Goal: Task Accomplishment & Management: Complete application form

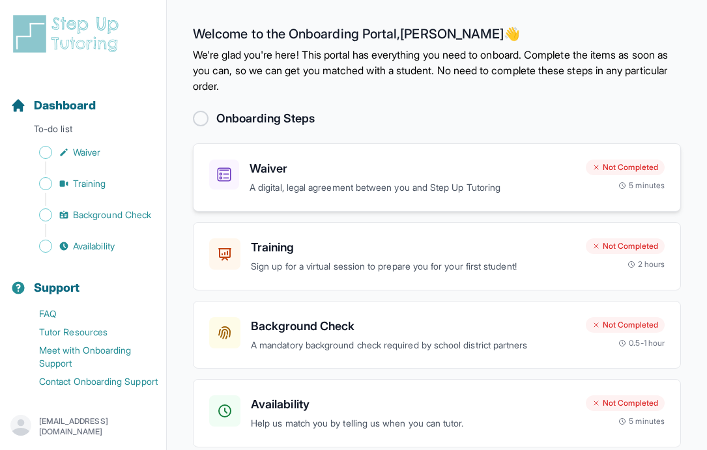
click at [517, 172] on h3 "Waiver" at bounding box center [413, 169] width 326 height 18
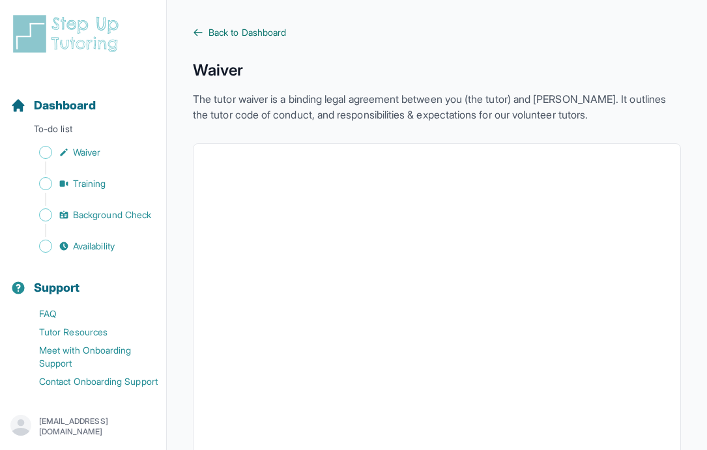
click at [265, 35] on span "Back to Dashboard" at bounding box center [248, 32] width 78 height 13
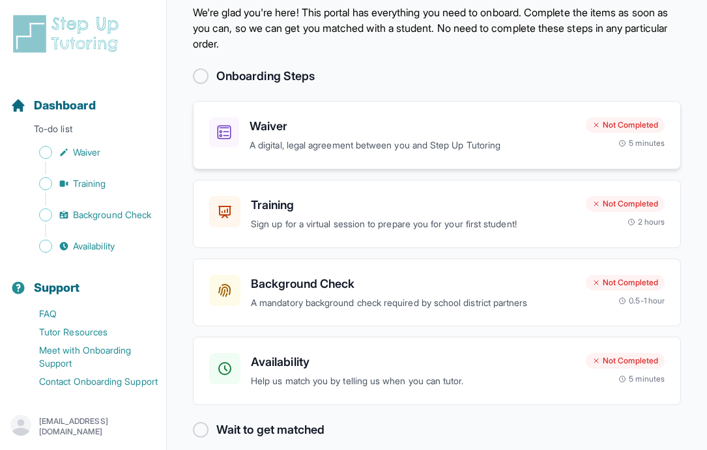
scroll to position [57, 0]
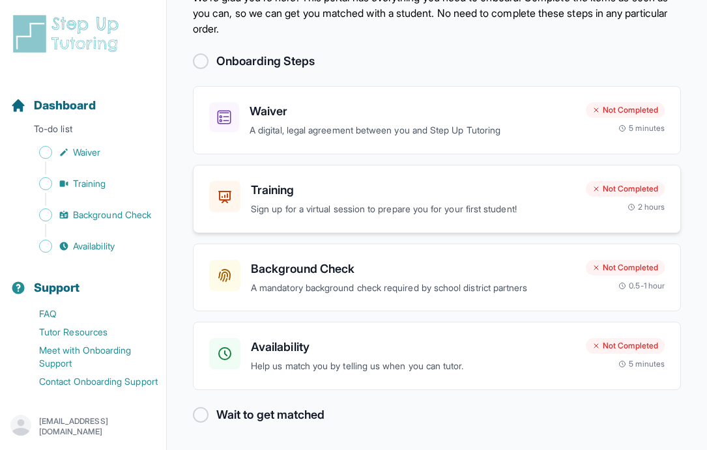
click at [455, 206] on p "Sign up for a virtual session to prepare you for your first student!" at bounding box center [413, 209] width 325 height 15
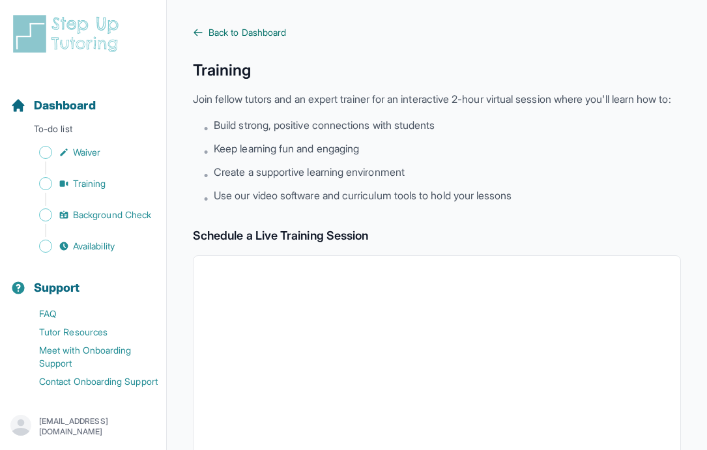
click at [236, 33] on span "Back to Dashboard" at bounding box center [248, 32] width 78 height 13
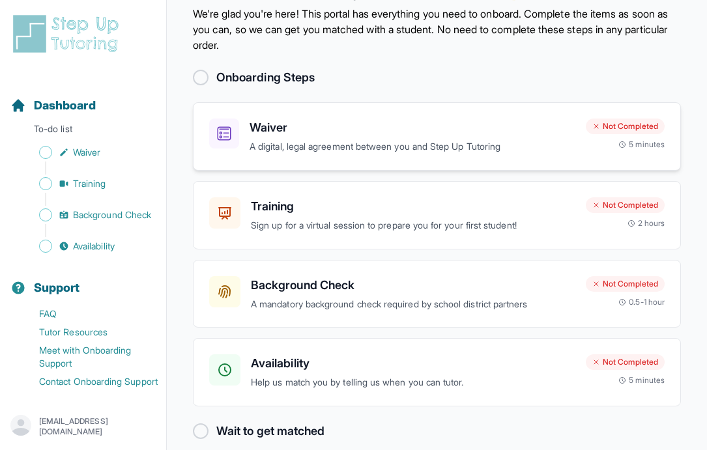
scroll to position [57, 0]
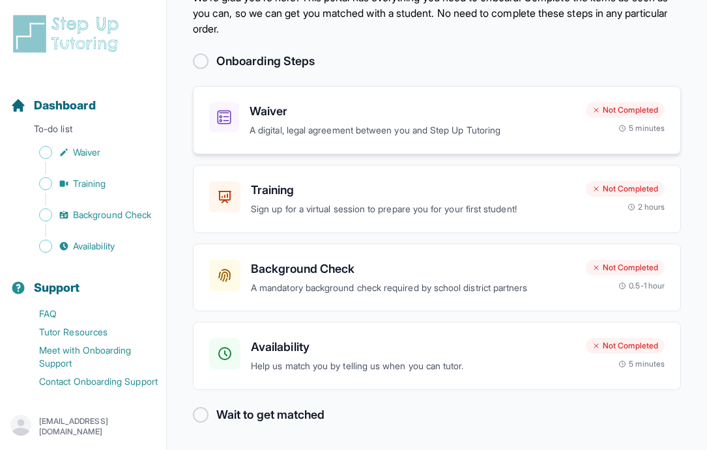
click at [497, 104] on h3 "Waiver" at bounding box center [413, 111] width 326 height 18
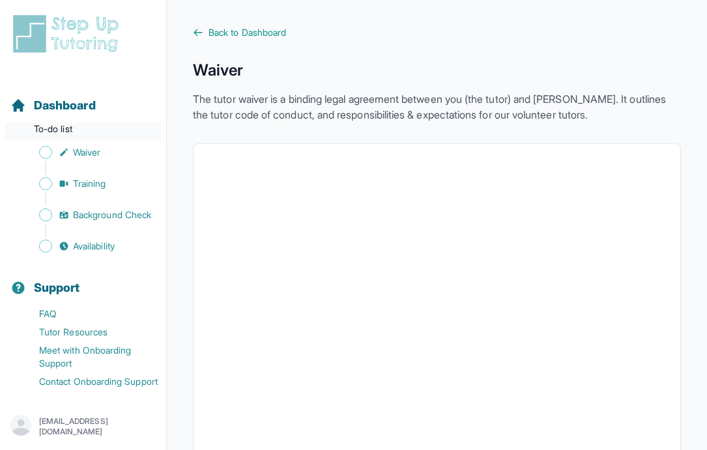
click at [66, 128] on p "To-do list" at bounding box center [83, 132] width 156 height 18
click at [80, 106] on span "Dashboard" at bounding box center [65, 105] width 62 height 18
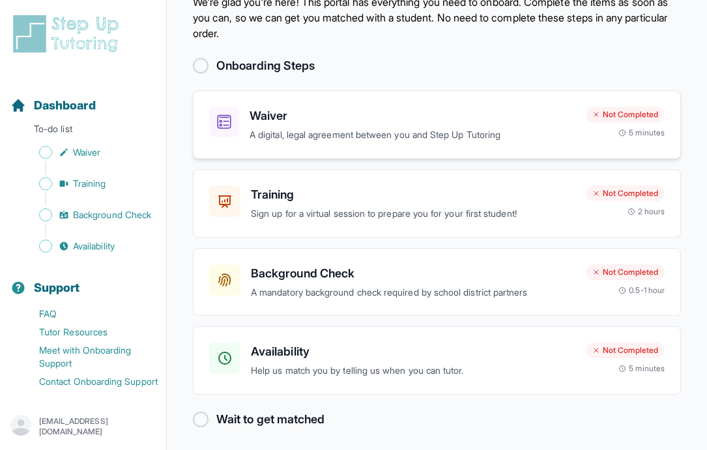
scroll to position [57, 0]
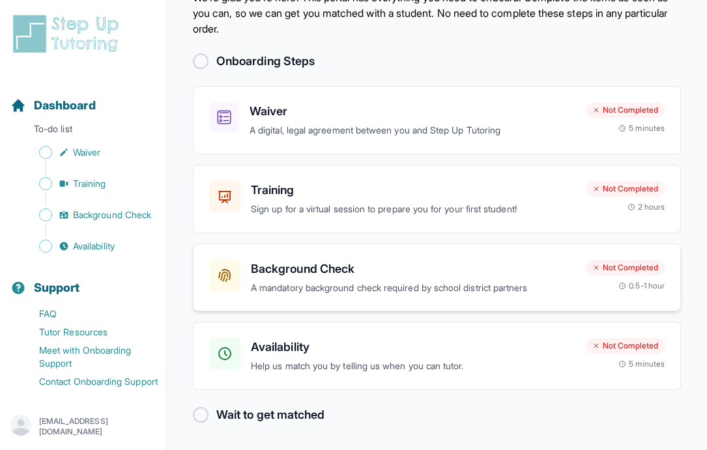
click at [231, 255] on div "Background Check A mandatory background check required by school district partn…" at bounding box center [437, 278] width 488 height 68
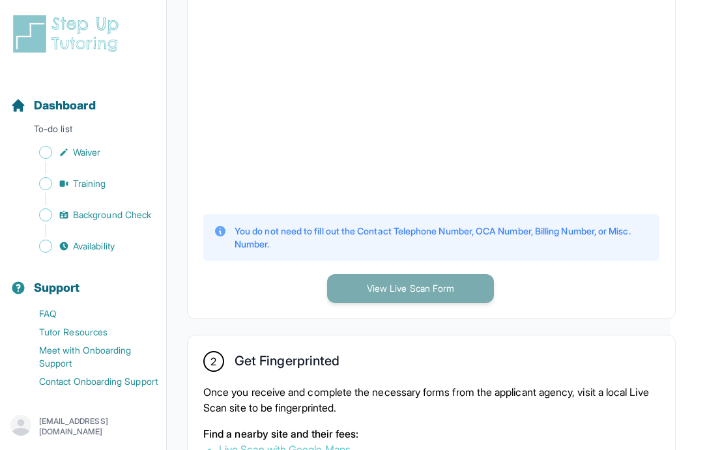
scroll to position [461, 37]
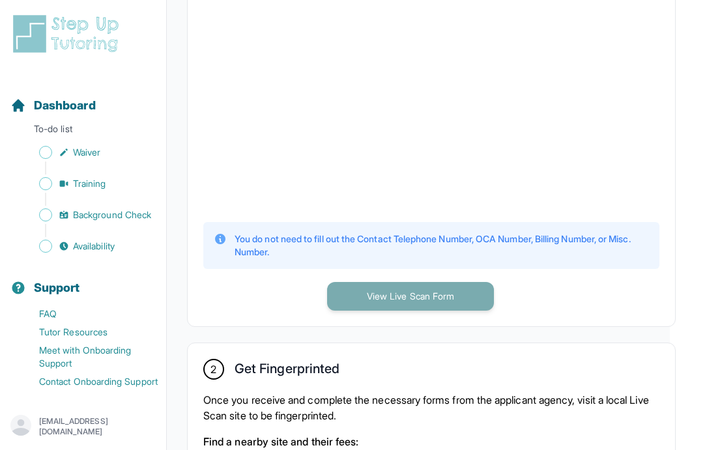
click at [426, 307] on button "View Live Scan Form" at bounding box center [410, 296] width 167 height 29
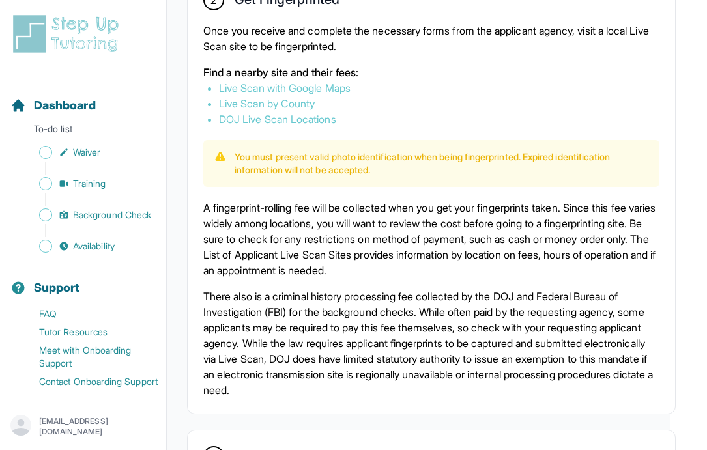
scroll to position [693, 37]
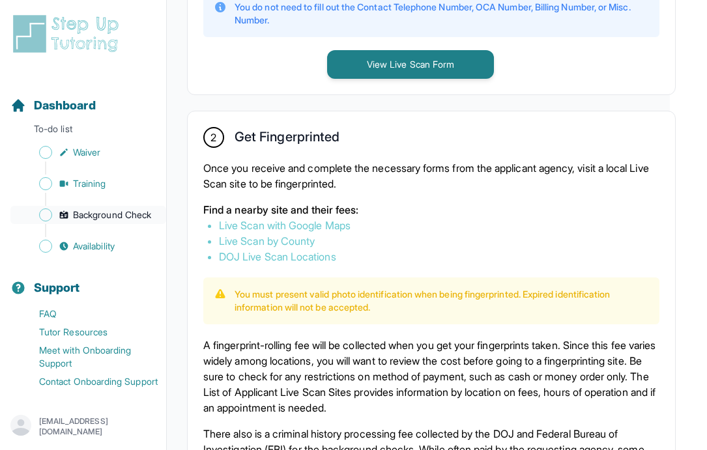
click at [111, 215] on span "Background Check" at bounding box center [112, 215] width 78 height 13
click at [93, 246] on span "Availability" at bounding box center [94, 246] width 42 height 13
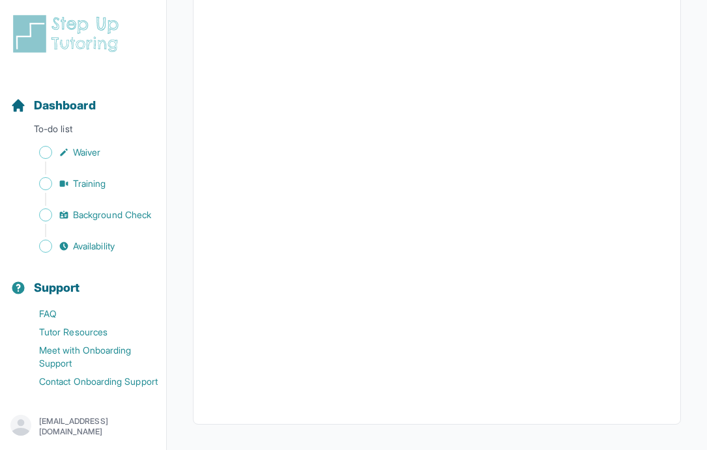
scroll to position [307, 0]
click at [80, 100] on span "Dashboard" at bounding box center [65, 105] width 62 height 18
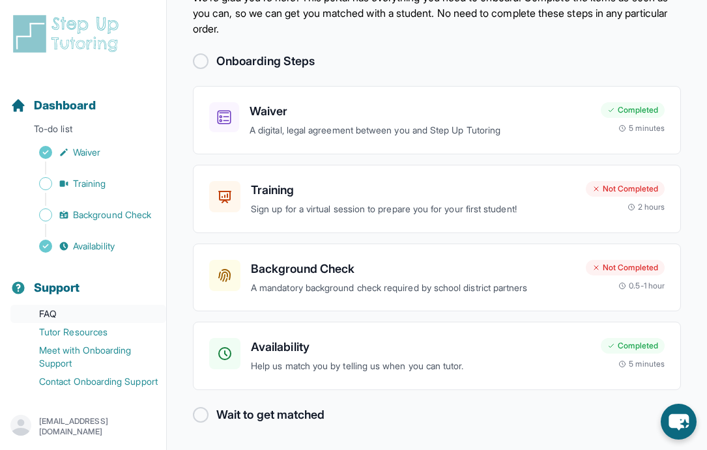
scroll to position [12, 0]
click at [360, 285] on p "A mandatory background check required by school district partners" at bounding box center [413, 288] width 325 height 15
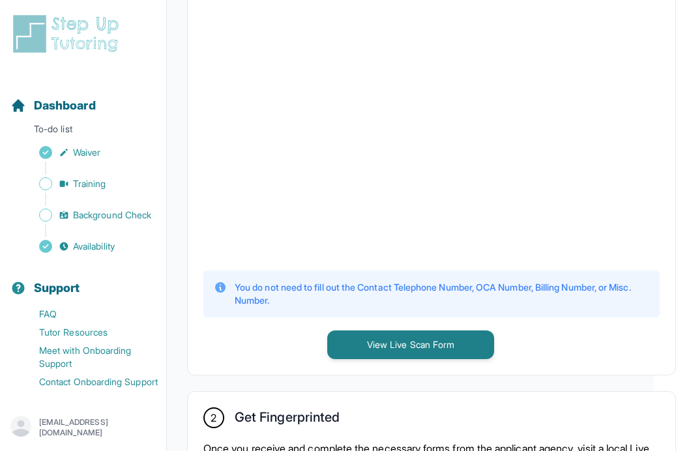
scroll to position [12, 0]
